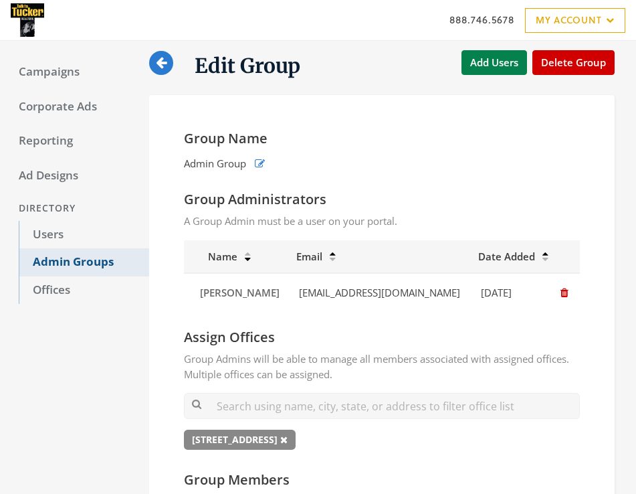
click at [94, 263] on link "Admin Groups" at bounding box center [84, 262] width 130 height 28
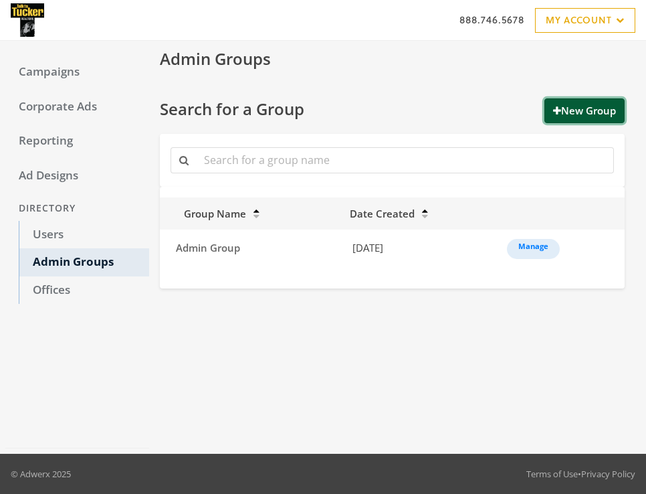
click at [588, 114] on button "New Group" at bounding box center [585, 110] width 80 height 25
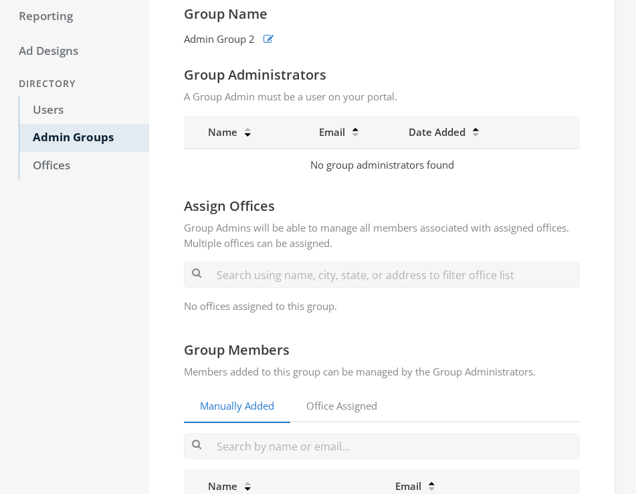
scroll to position [150, 0]
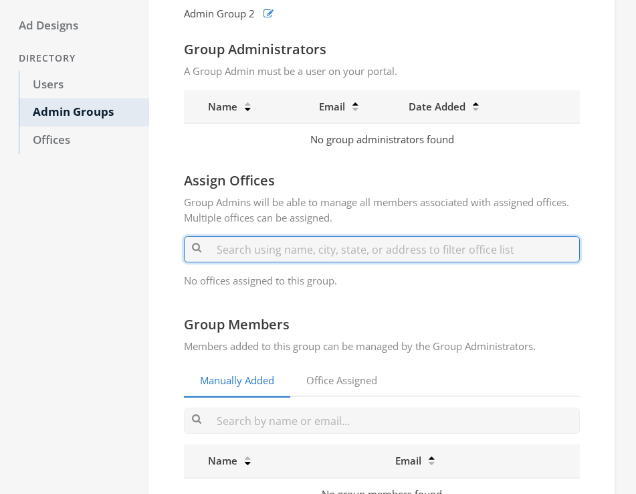
click at [323, 260] on input "text" at bounding box center [382, 249] width 396 height 26
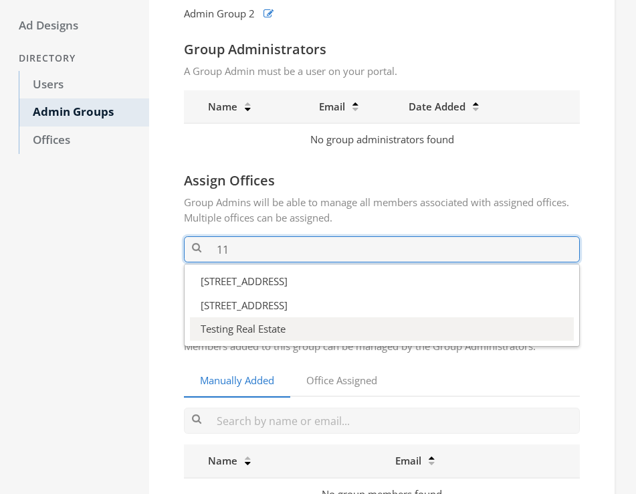
type input "11"
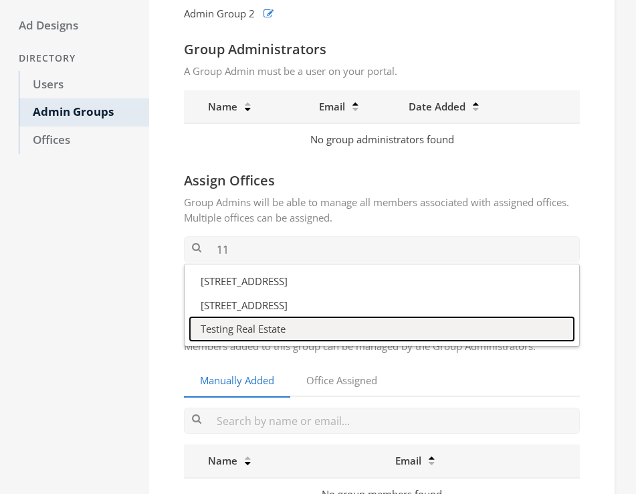
click at [282, 330] on button "Testing Real Estate" at bounding box center [382, 328] width 384 height 23
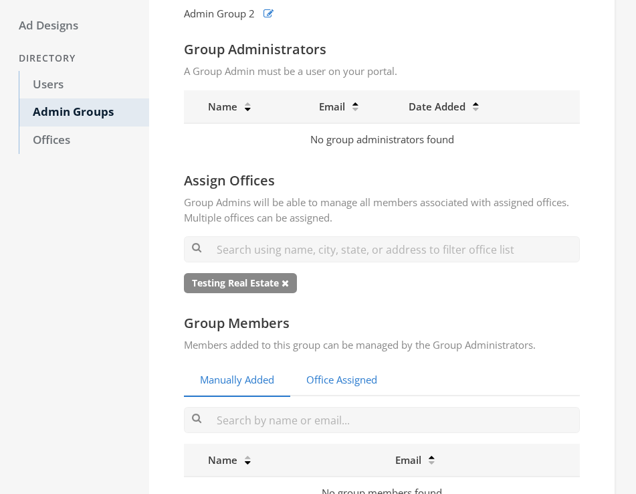
click at [369, 381] on link "Office Assigned" at bounding box center [341, 380] width 103 height 33
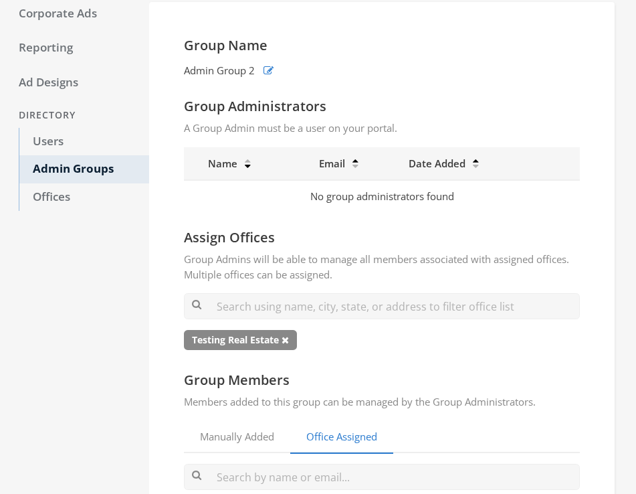
scroll to position [86, 0]
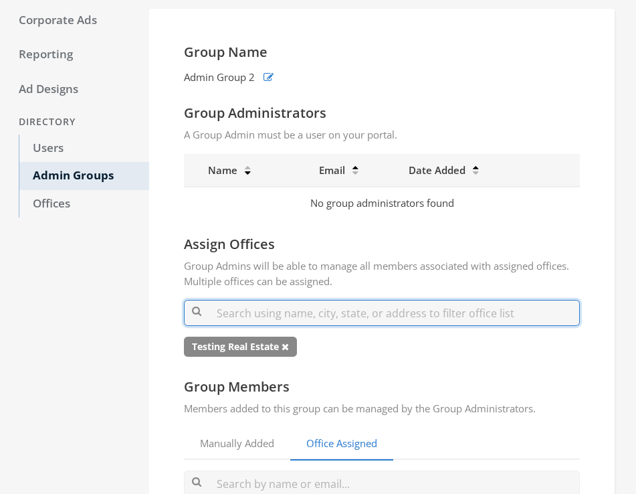
click at [278, 318] on input "text" at bounding box center [382, 313] width 396 height 26
type input "2"
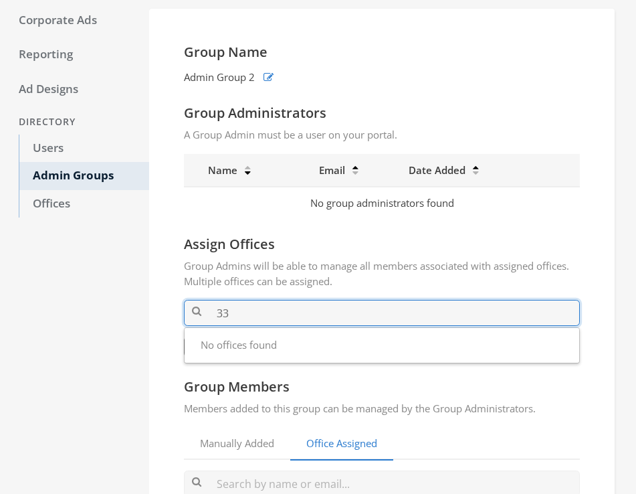
type input "3"
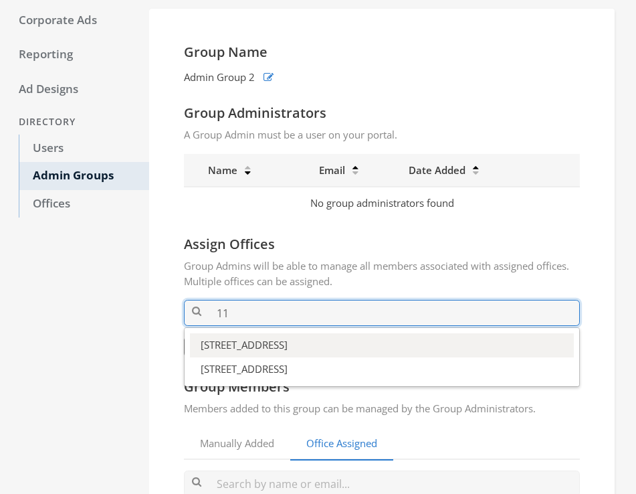
type input "11"
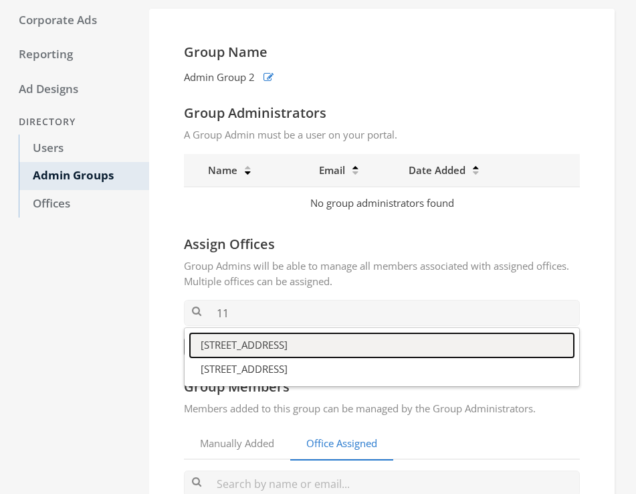
click at [256, 344] on button "[STREET_ADDRESS]" at bounding box center [382, 344] width 384 height 23
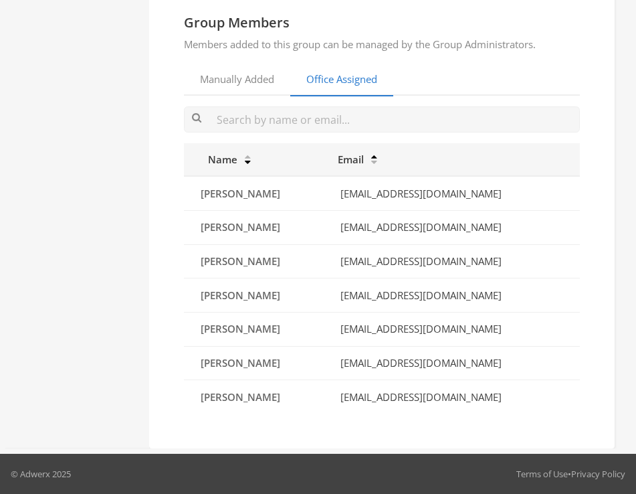
scroll to position [14, 0]
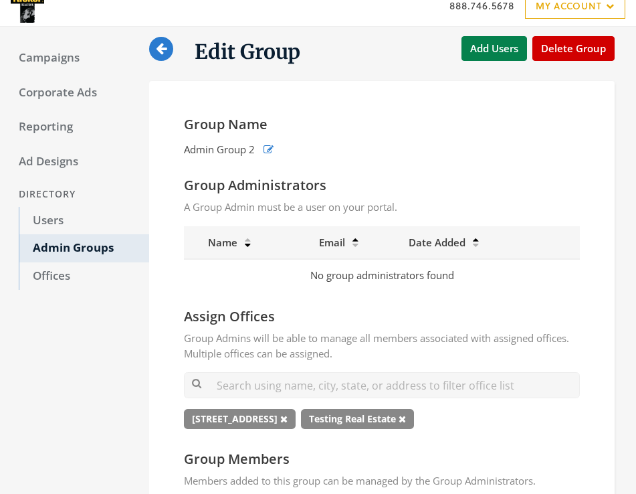
click at [161, 49] on icon at bounding box center [161, 48] width 11 height 13
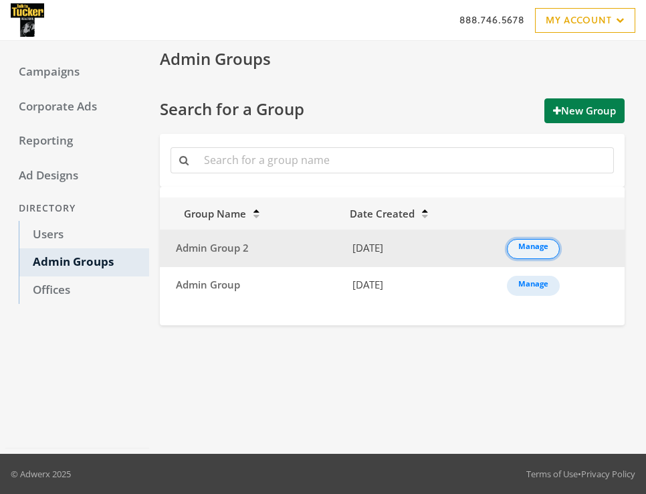
click at [539, 248] on link "Manage" at bounding box center [533, 249] width 53 height 20
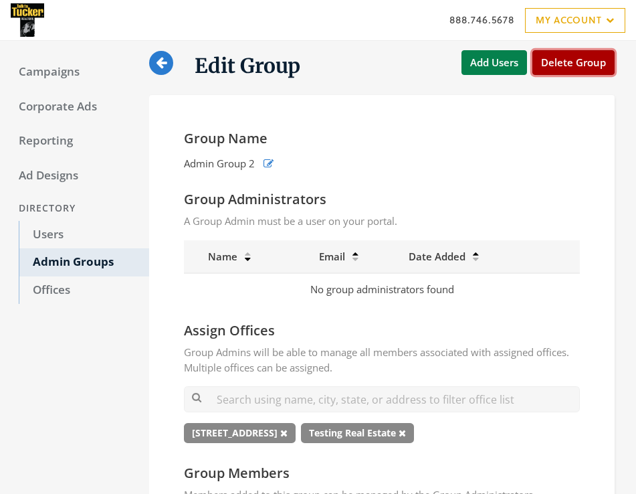
click at [567, 64] on button "Delete Group" at bounding box center [574, 62] width 82 height 25
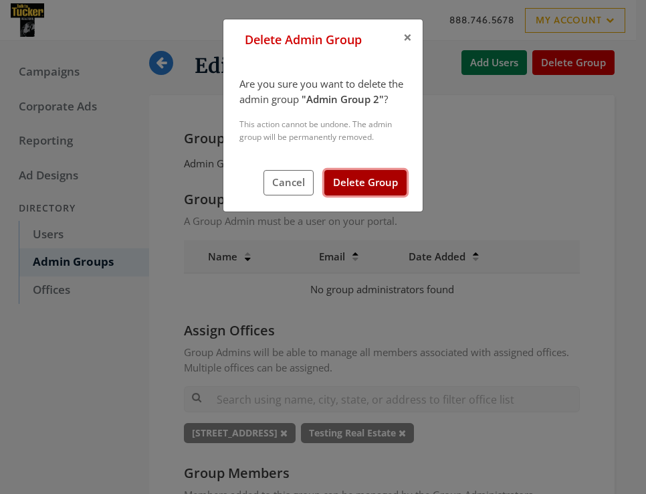
click at [387, 180] on button "Delete Group" at bounding box center [366, 182] width 82 height 25
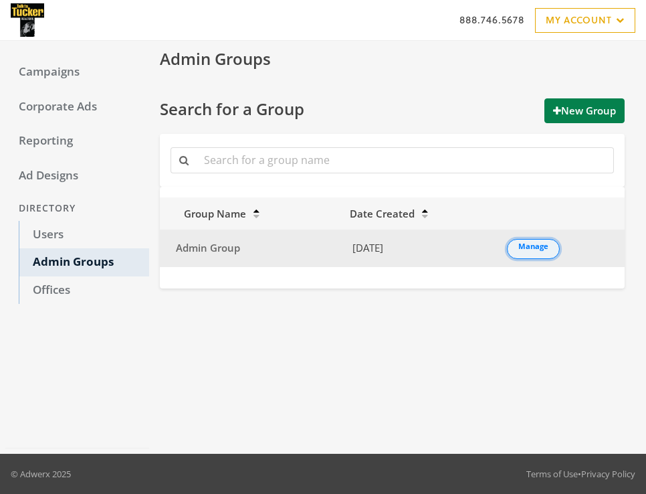
click at [541, 247] on link "Manage" at bounding box center [533, 249] width 53 height 20
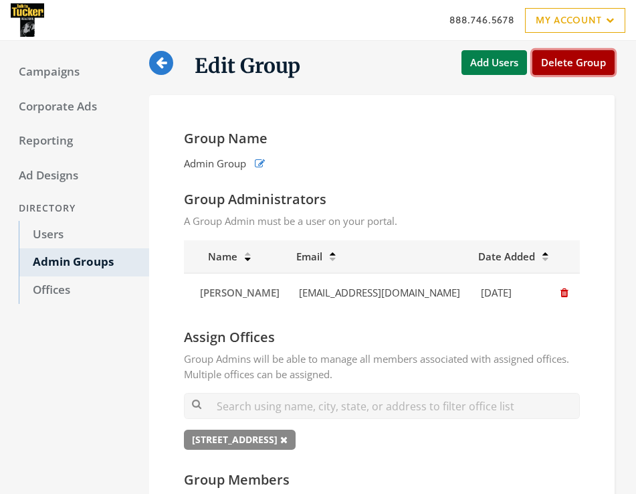
click at [567, 70] on button "Delete Group" at bounding box center [574, 62] width 82 height 25
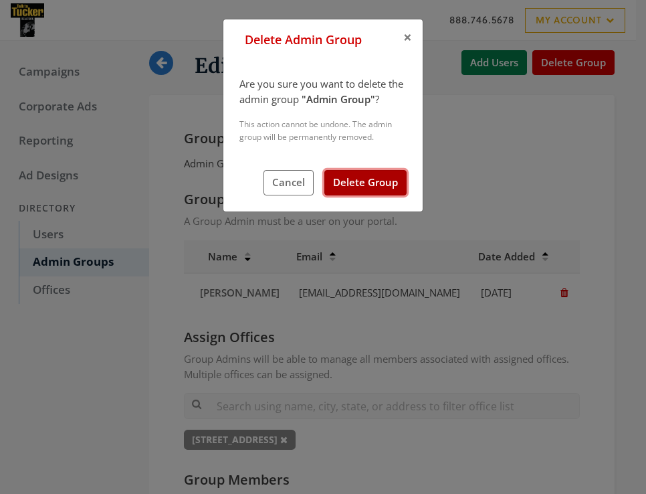
click at [373, 192] on button "Delete Group" at bounding box center [366, 182] width 82 height 25
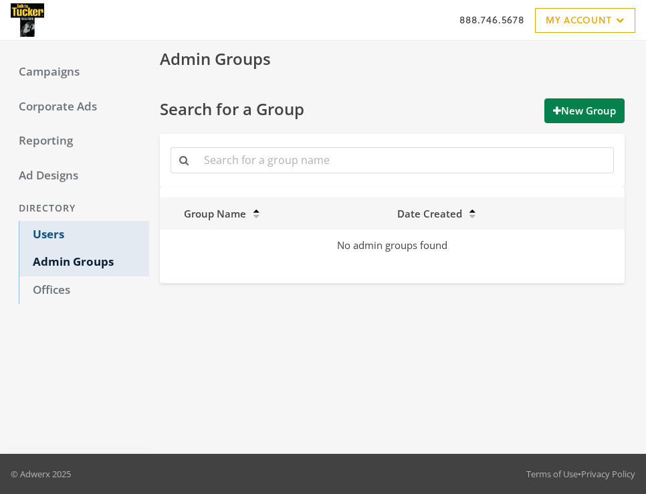
click at [52, 231] on link "Users" at bounding box center [84, 235] width 130 height 28
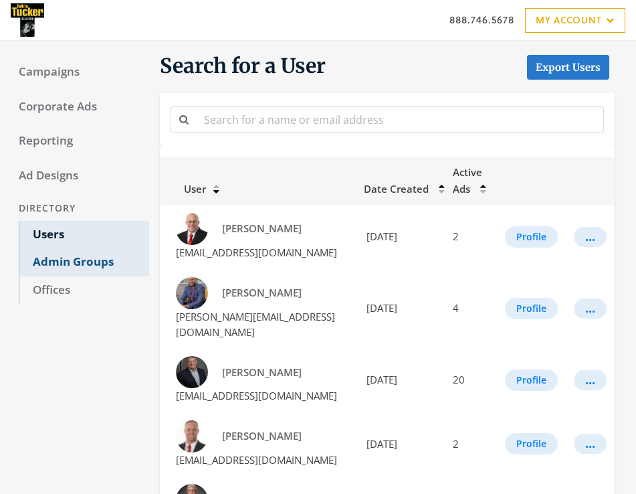
click at [54, 256] on link "Admin Groups" at bounding box center [84, 262] width 130 height 28
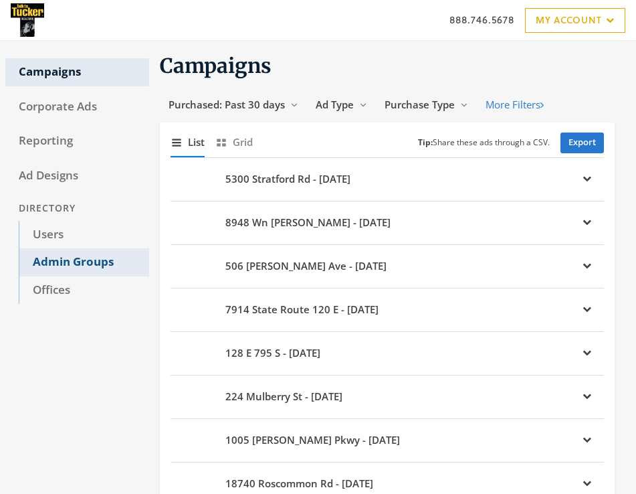
click at [78, 268] on link "Admin Groups" at bounding box center [84, 262] width 130 height 28
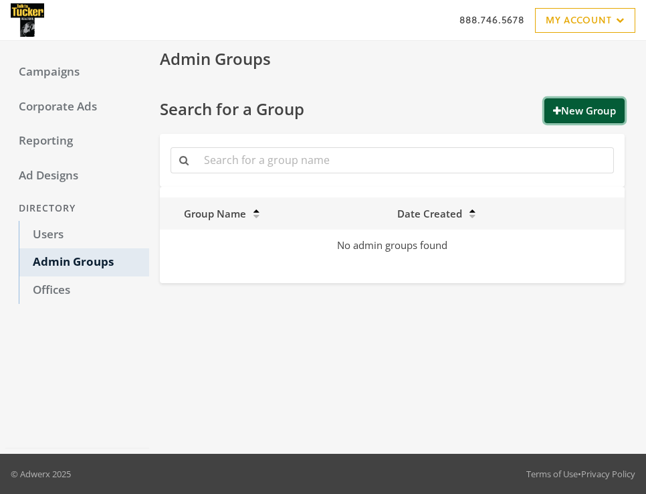
click at [569, 102] on button "New Group" at bounding box center [585, 110] width 80 height 25
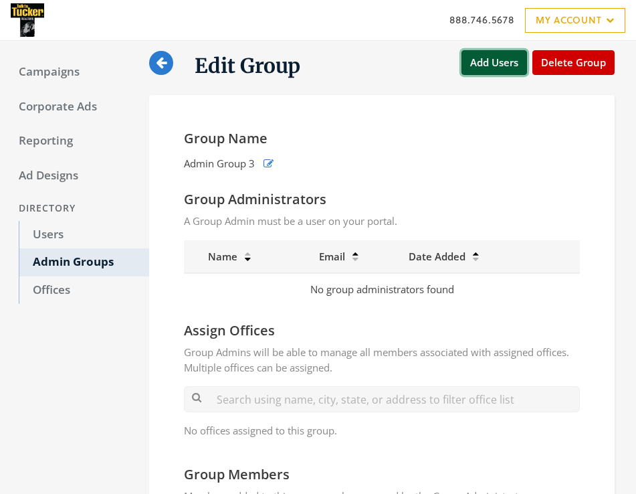
click at [503, 64] on button "Add Users" at bounding box center [495, 62] width 66 height 25
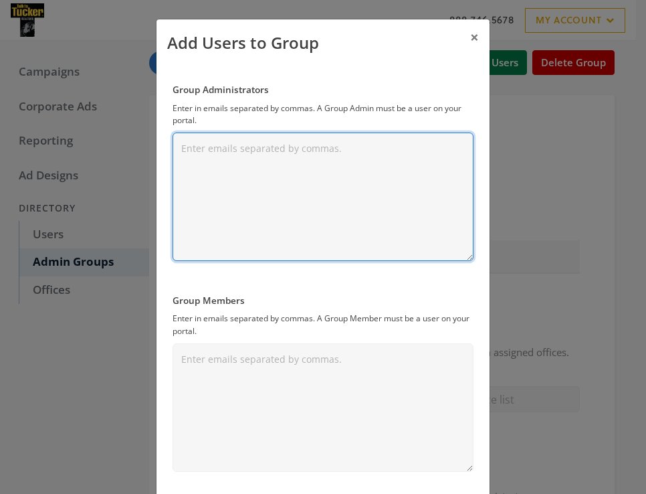
click at [275, 164] on textarea "Group Administrators" at bounding box center [323, 196] width 301 height 128
paste textarea "[EMAIL_ADDRESS][DOMAIN_NAME]"
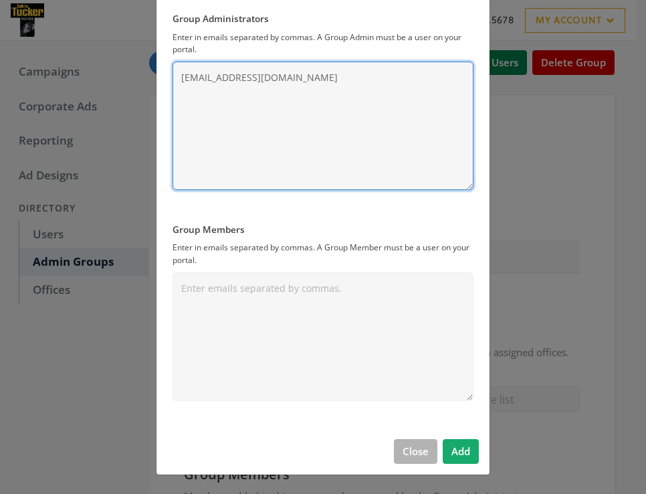
type textarea "[EMAIL_ADDRESS][DOMAIN_NAME]"
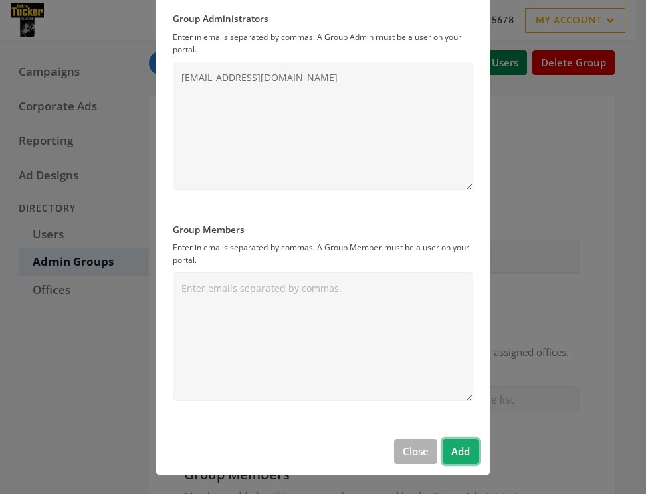
click at [458, 455] on button "Add" at bounding box center [461, 451] width 36 height 25
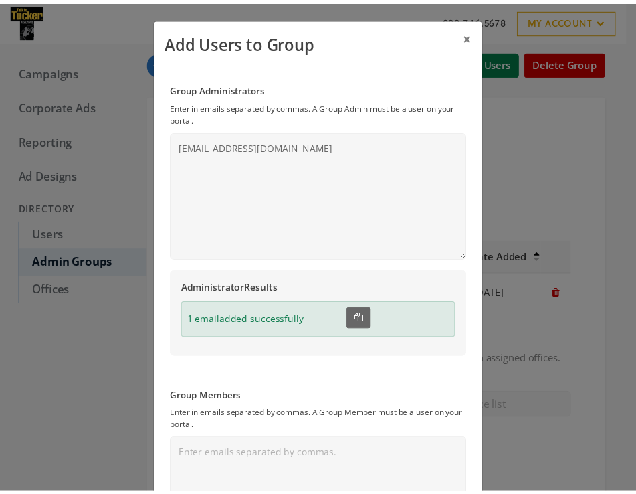
scroll to position [0, 0]
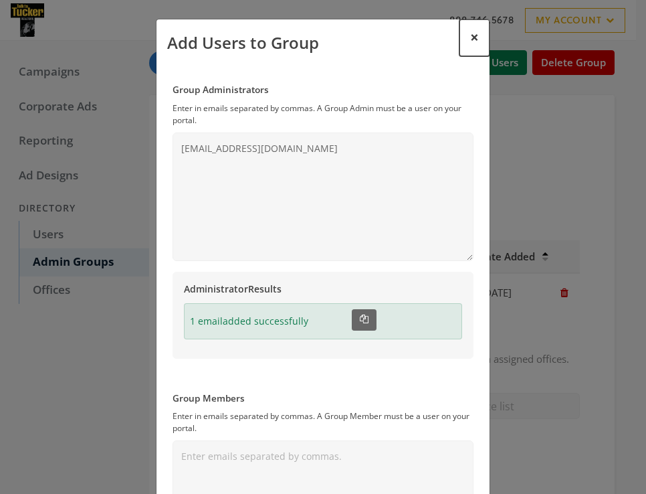
click at [472, 37] on span "×" at bounding box center [474, 37] width 9 height 21
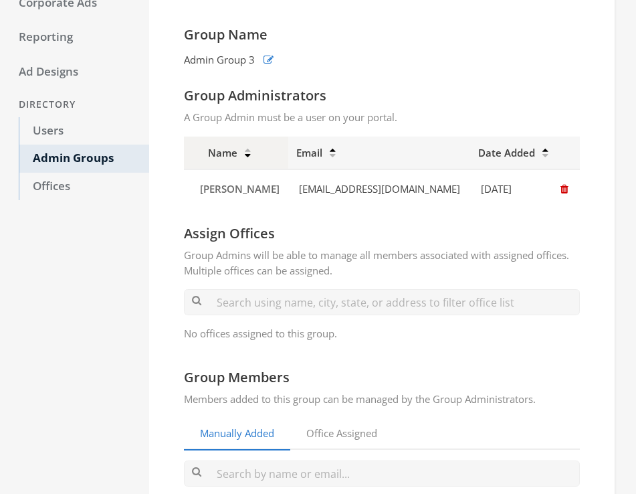
scroll to position [107, 0]
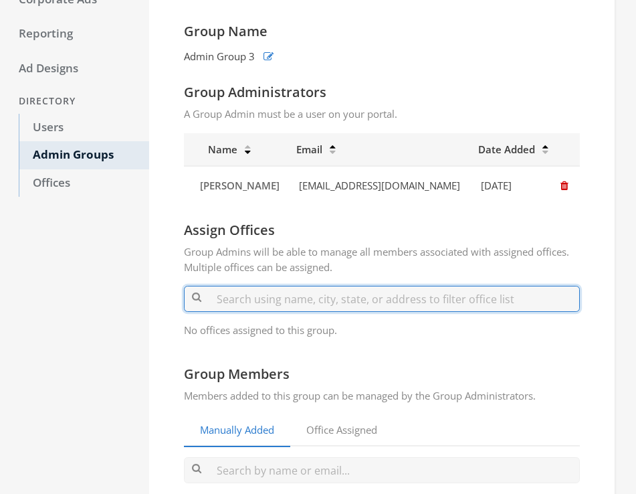
click at [285, 299] on input "text" at bounding box center [382, 299] width 396 height 26
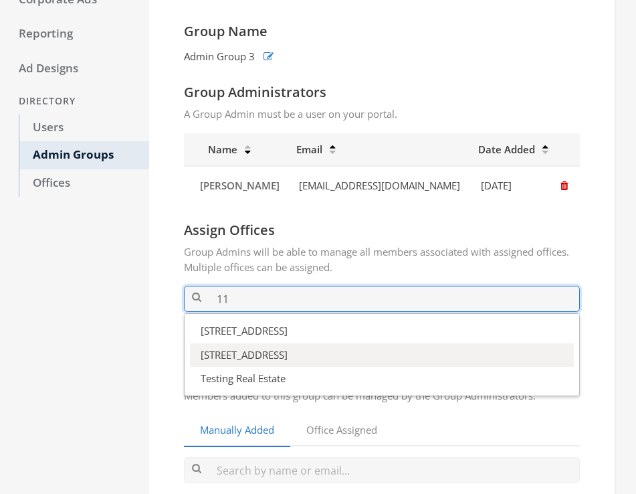
type input "11"
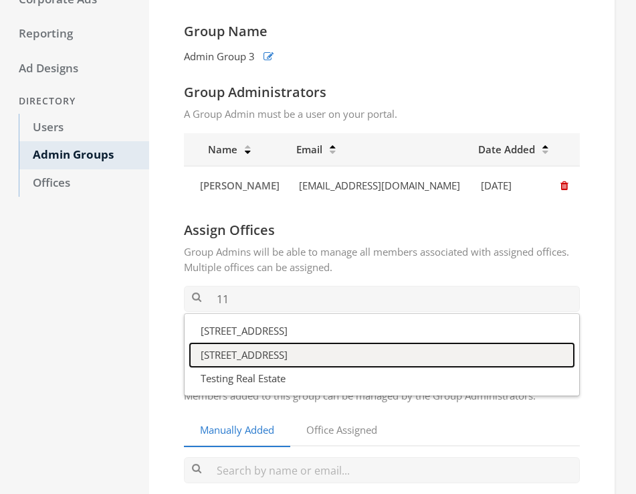
click at [243, 359] on button "[STREET_ADDRESS]" at bounding box center [382, 354] width 384 height 23
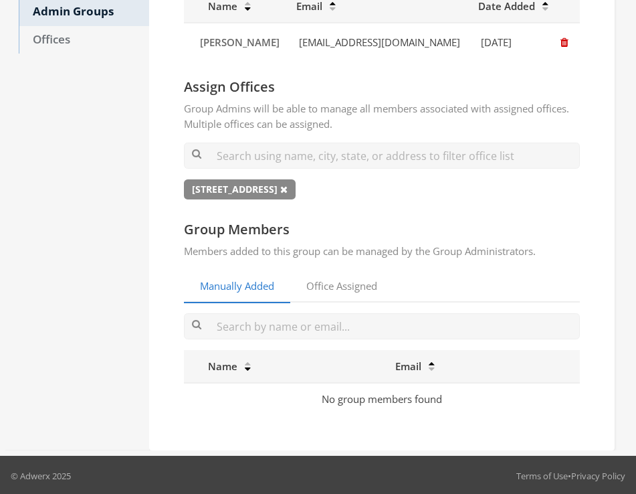
scroll to position [252, 0]
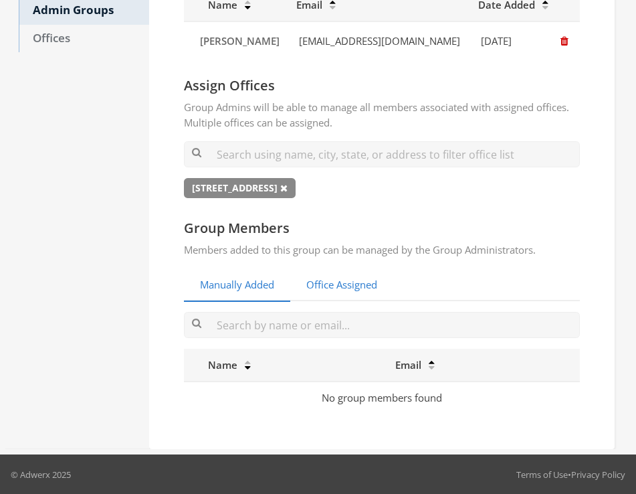
click at [336, 287] on link "Office Assigned" at bounding box center [341, 285] width 103 height 33
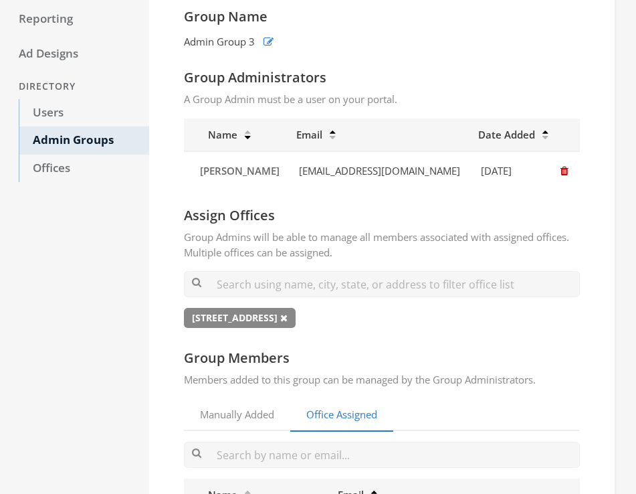
scroll to position [0, 0]
